Goal: Task Accomplishment & Management: Manage account settings

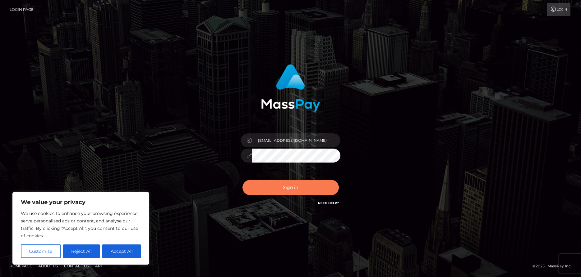
type input "[EMAIL_ADDRESS][DOMAIN_NAME]"
click at [283, 190] on button "Sign in" at bounding box center [290, 187] width 96 height 15
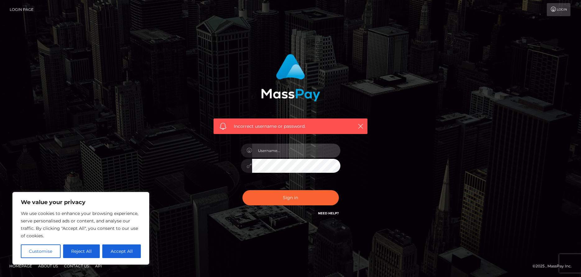
click at [271, 150] on input "text" at bounding box center [296, 151] width 88 height 14
type input "[EMAIL_ADDRESS][DOMAIN_NAME]"
click at [328, 212] on h6 "Need Help?" at bounding box center [328, 213] width 21 height 5
click at [328, 213] on link "Need Help?" at bounding box center [328, 214] width 21 height 4
click at [415, 190] on div "Incorrect username or password. meinweg@methuselah.de" at bounding box center [290, 138] width 354 height 179
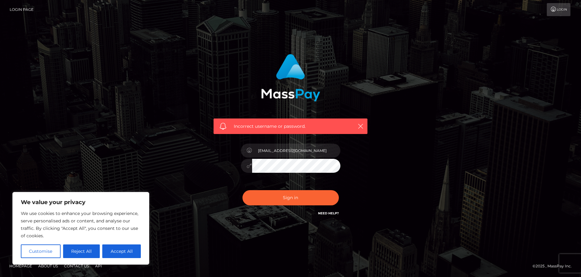
drag, startPoint x: 342, startPoint y: 214, endPoint x: 364, endPoint y: 213, distance: 21.8
click at [364, 213] on div "Incorrect username or password. meinweg@methuselah.de" at bounding box center [290, 135] width 163 height 172
click at [84, 250] on button "Reject All" at bounding box center [81, 252] width 37 height 14
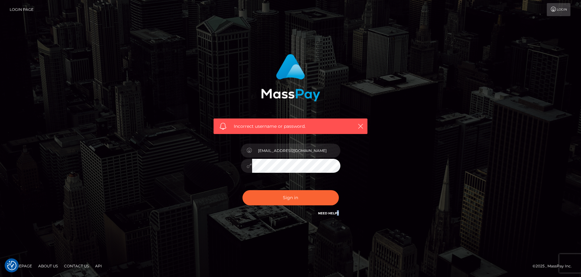
click at [329, 213] on link "Need Help?" at bounding box center [328, 214] width 21 height 4
click at [428, 183] on div "Incorrect username or password. meinweg@methuselah.de" at bounding box center [290, 138] width 354 height 179
click at [361, 127] on icon "button" at bounding box center [360, 126] width 6 height 6
click at [362, 124] on icon "button" at bounding box center [360, 126] width 6 height 6
click at [360, 126] on icon "button" at bounding box center [360, 126] width 6 height 6
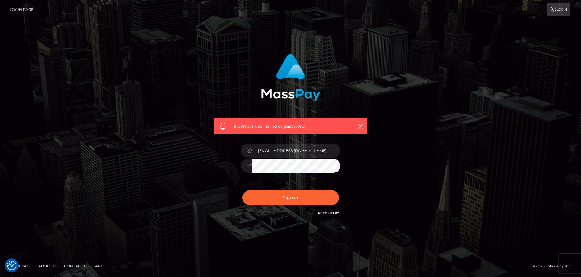
click at [77, 265] on link "Contact Us" at bounding box center [77, 267] width 30 height 10
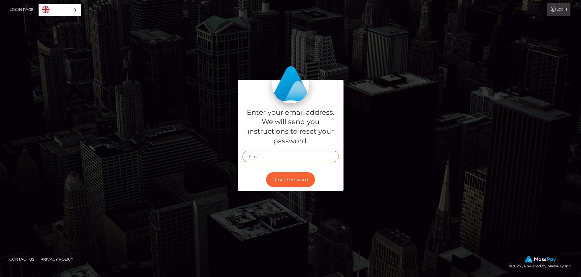
click at [263, 155] on input "text" at bounding box center [290, 156] width 96 height 11
type input "[EMAIL_ADDRESS][DOMAIN_NAME]"
click at [284, 182] on button "Reset Password" at bounding box center [290, 179] width 49 height 15
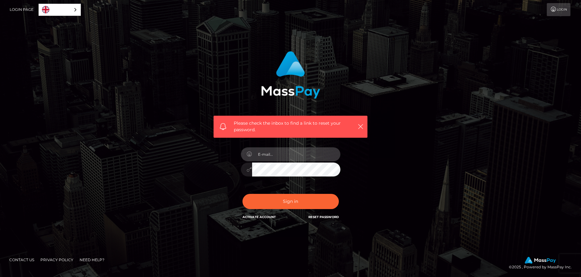
click at [285, 158] on input "email" at bounding box center [296, 155] width 88 height 14
type input "[EMAIL_ADDRESS][DOMAIN_NAME]"
